Goal: Transaction & Acquisition: Obtain resource

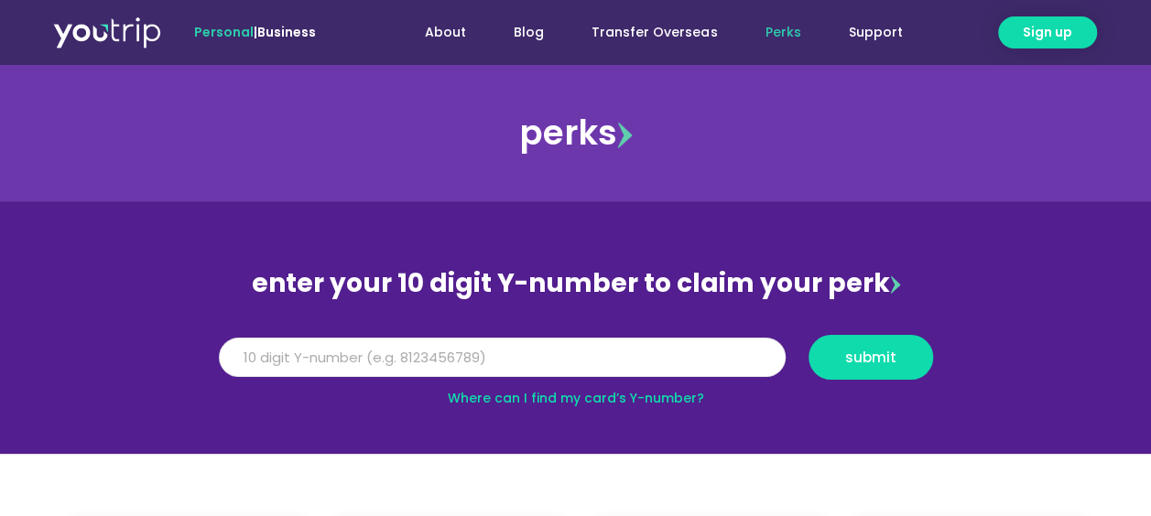
click at [439, 349] on input "Y Number" at bounding box center [502, 358] width 567 height 40
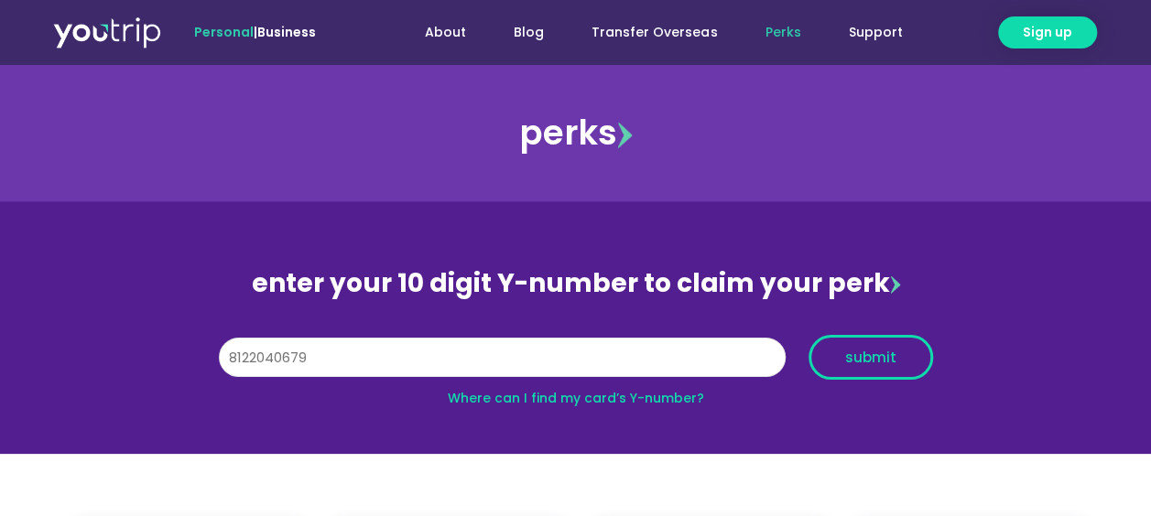
type input "8122040679"
click at [847, 361] on span "submit" at bounding box center [870, 358] width 51 height 14
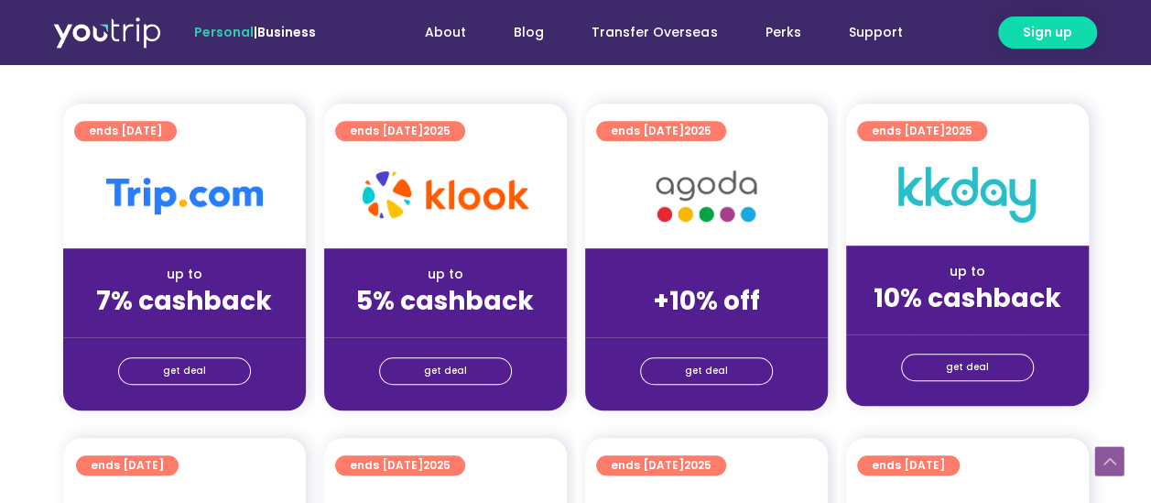
scroll to position [549, 0]
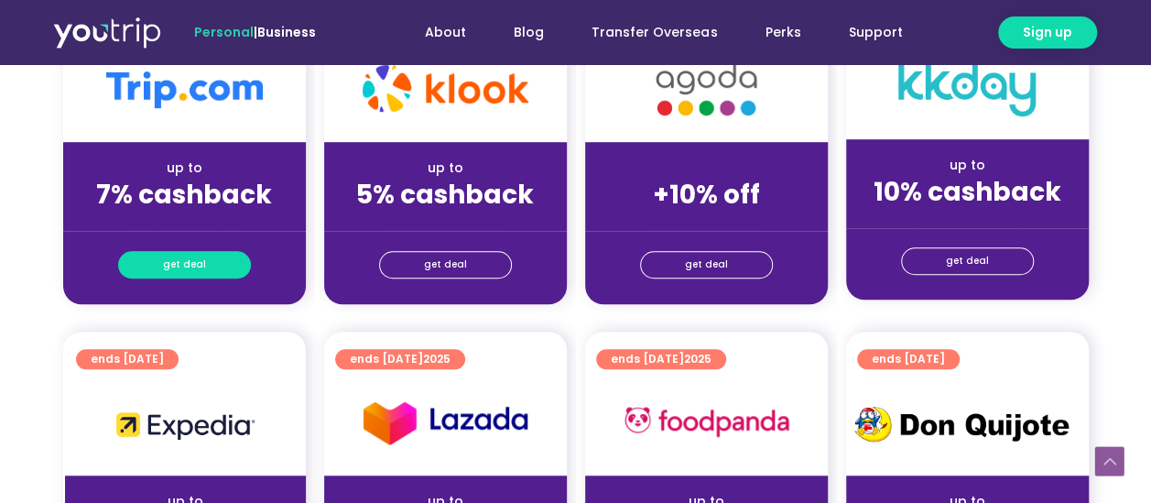
click at [214, 263] on link "get deal" at bounding box center [184, 264] width 133 height 27
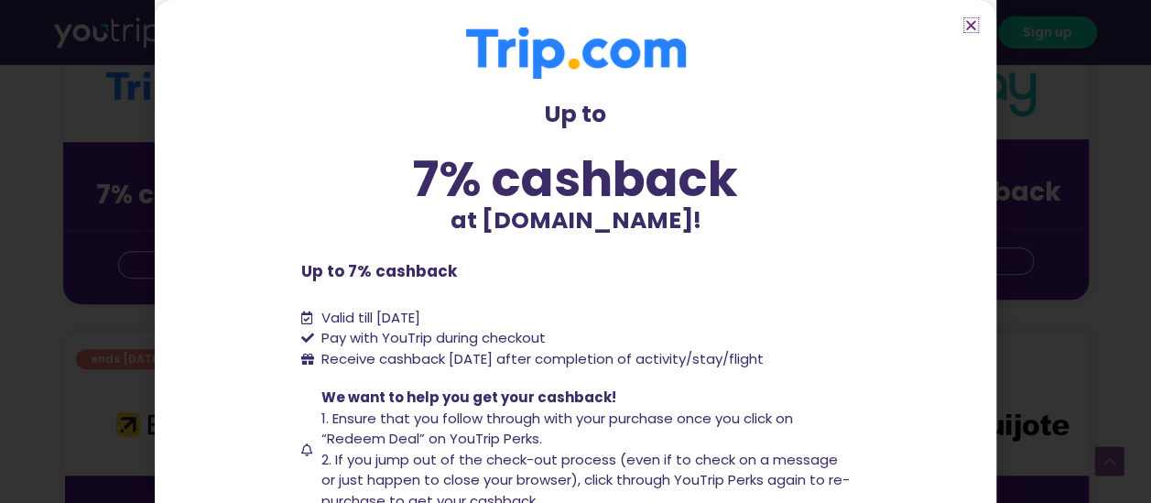
scroll to position [183, 0]
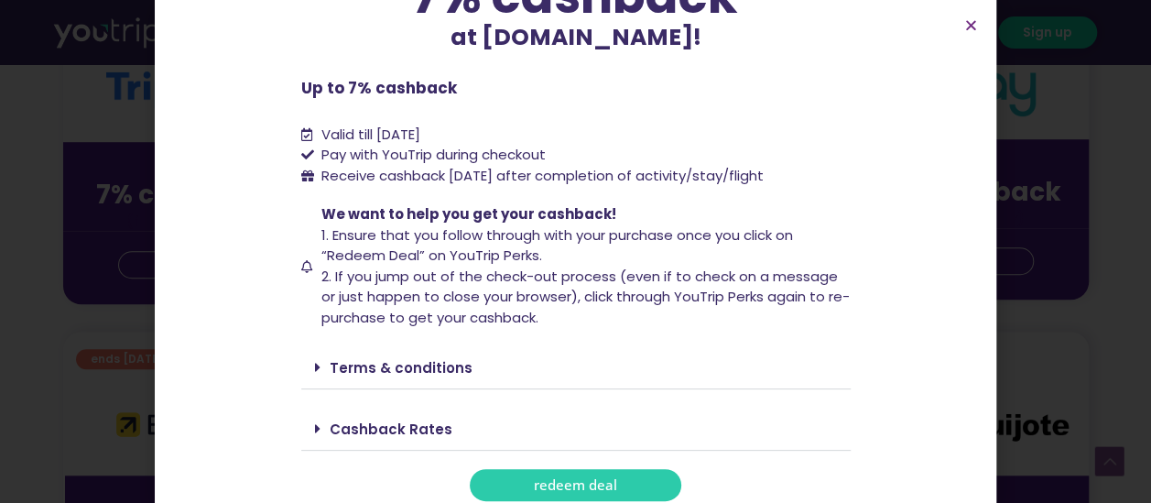
click at [632, 477] on link "redeem deal" at bounding box center [576, 485] width 212 height 32
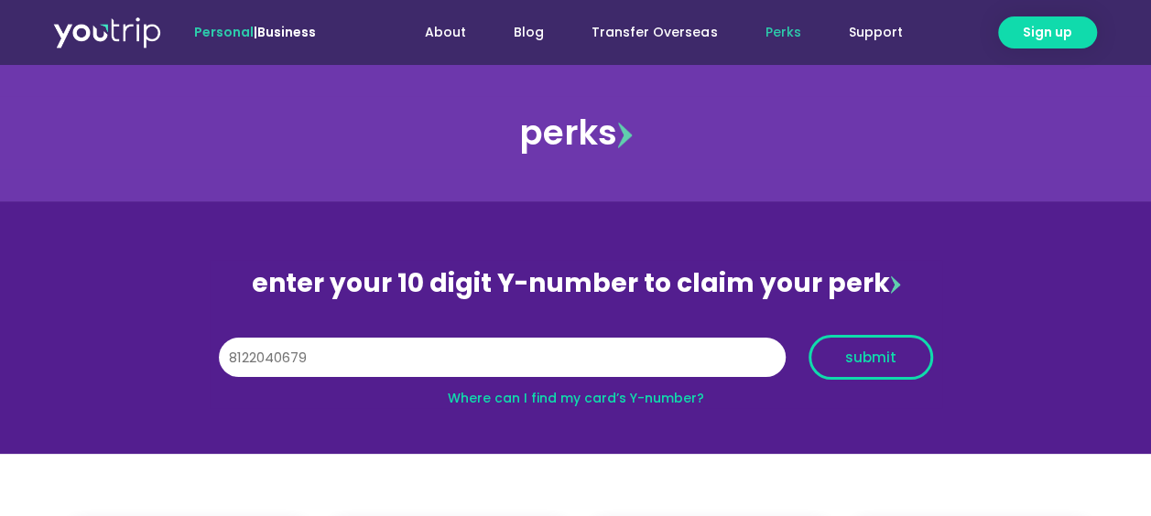
type input "8122040679"
click at [918, 371] on button "submit" at bounding box center [870, 357] width 125 height 45
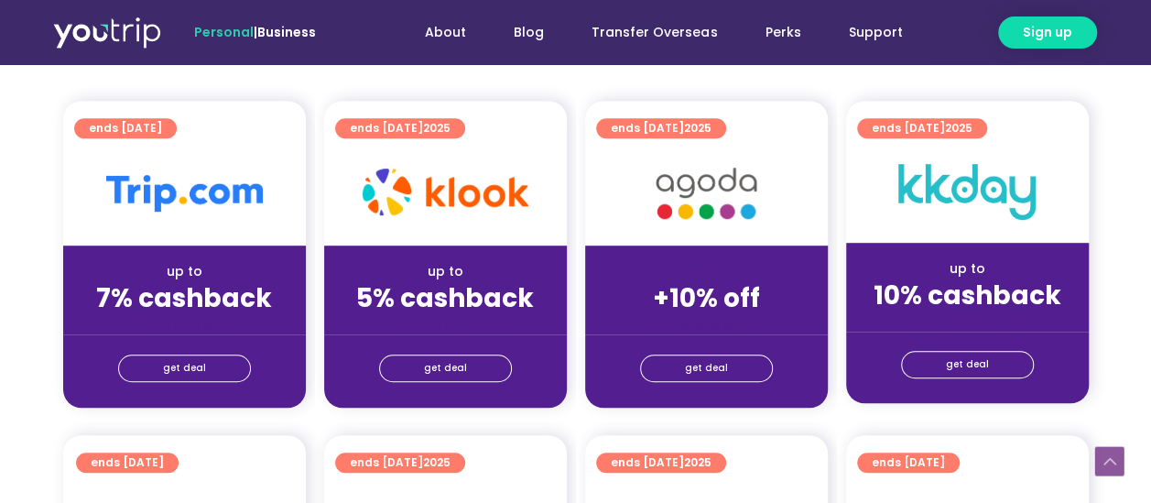
scroll to position [458, 0]
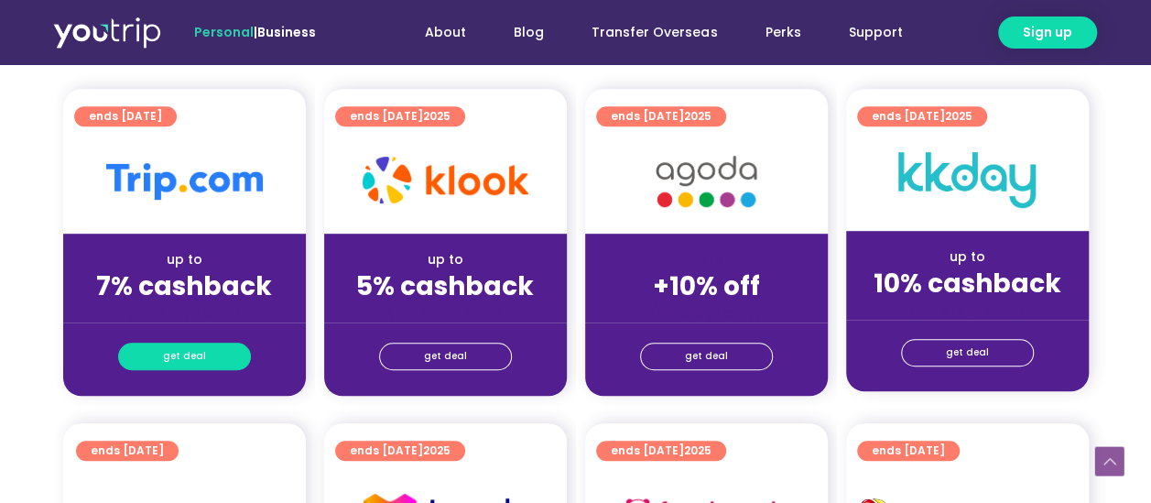
click at [214, 355] on link "get deal" at bounding box center [184, 355] width 133 height 27
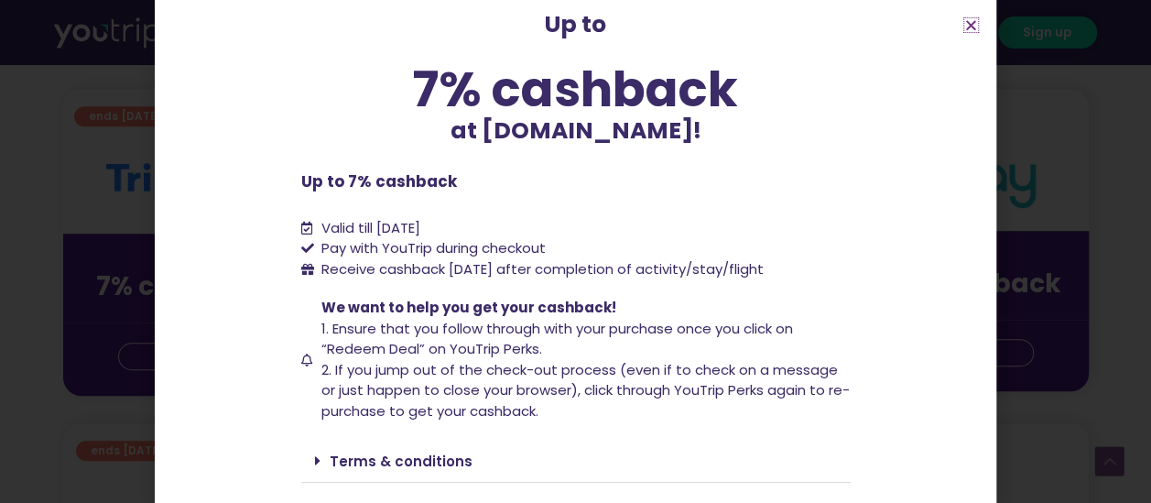
scroll to position [183, 0]
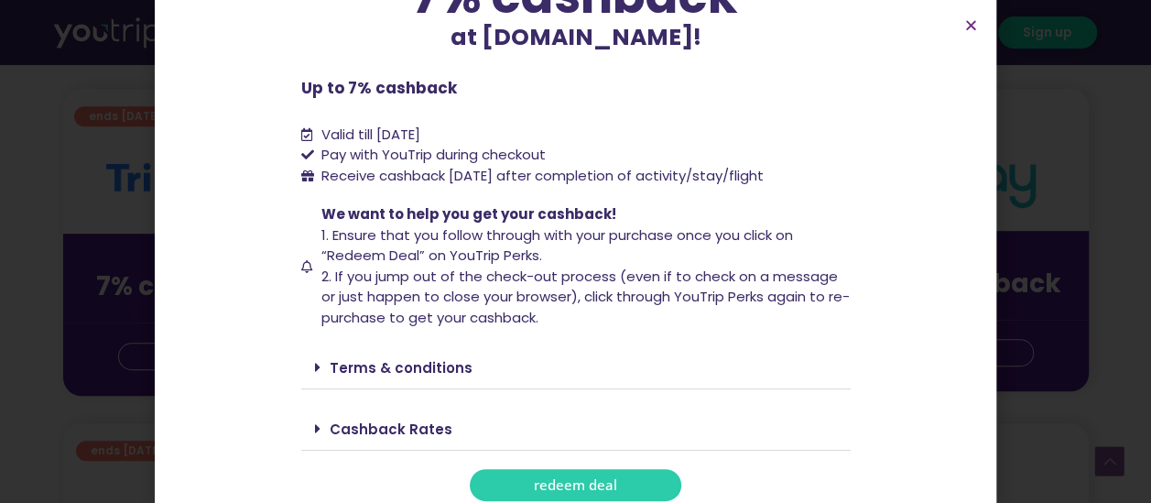
click at [546, 487] on span "redeem deal" at bounding box center [575, 485] width 83 height 14
